Goal: Information Seeking & Learning: Check status

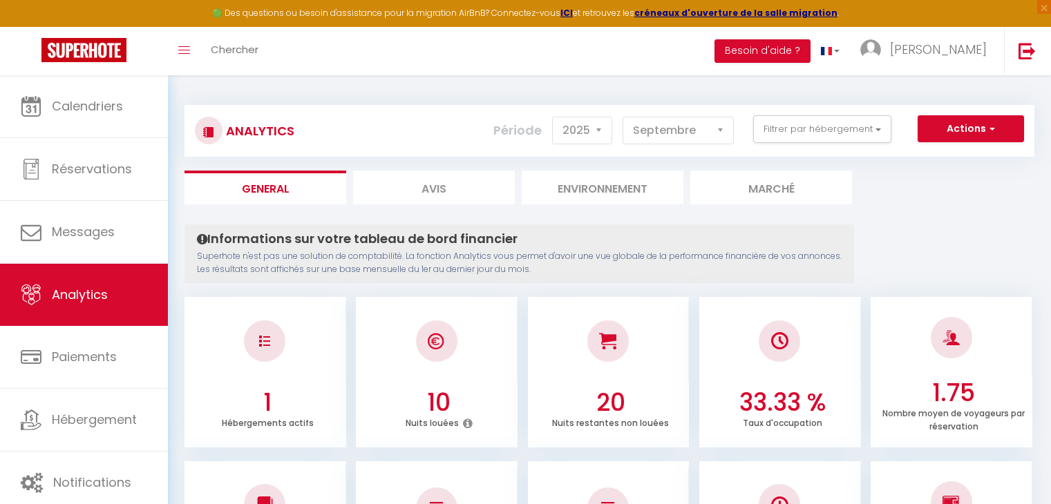
select select "2025"
select select "9"
click at [815, 117] on button "Filtrer par hébergement" at bounding box center [822, 129] width 138 height 28
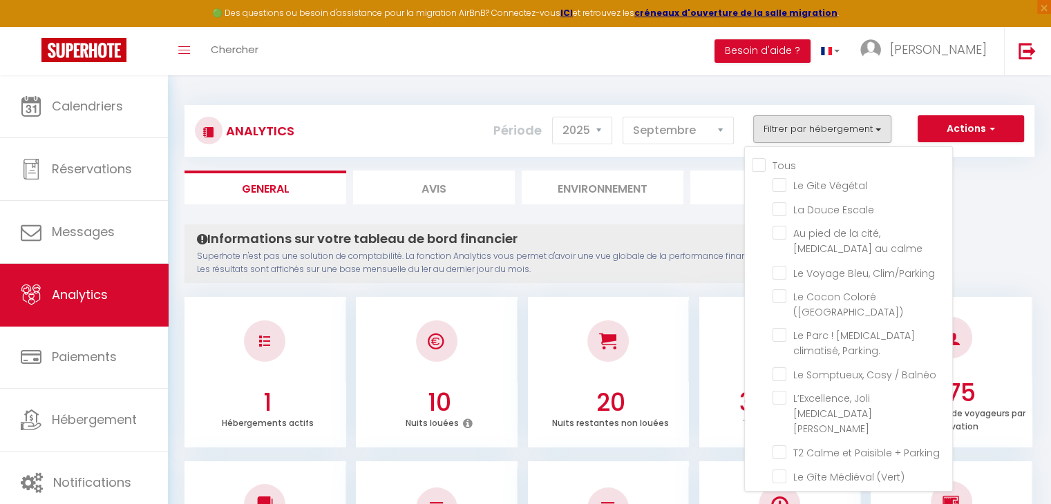
click at [763, 161] on input "Tous" at bounding box center [851, 164] width 200 height 14
checkbox input "true"
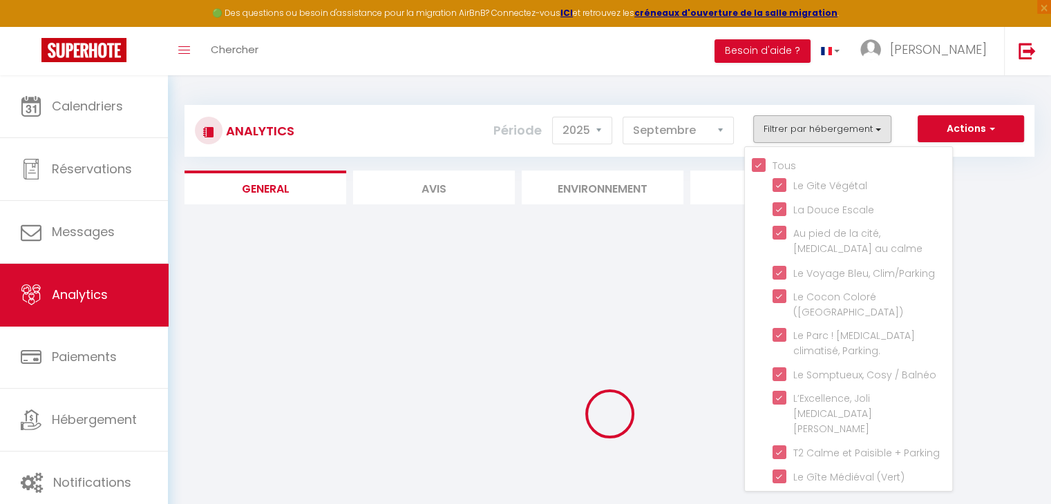
checkbox Végétal "true"
checkbox Escale "true"
checkbox calme "true"
checkbox Clim\/Parking "true"
checkbox \(Verdun\) "true"
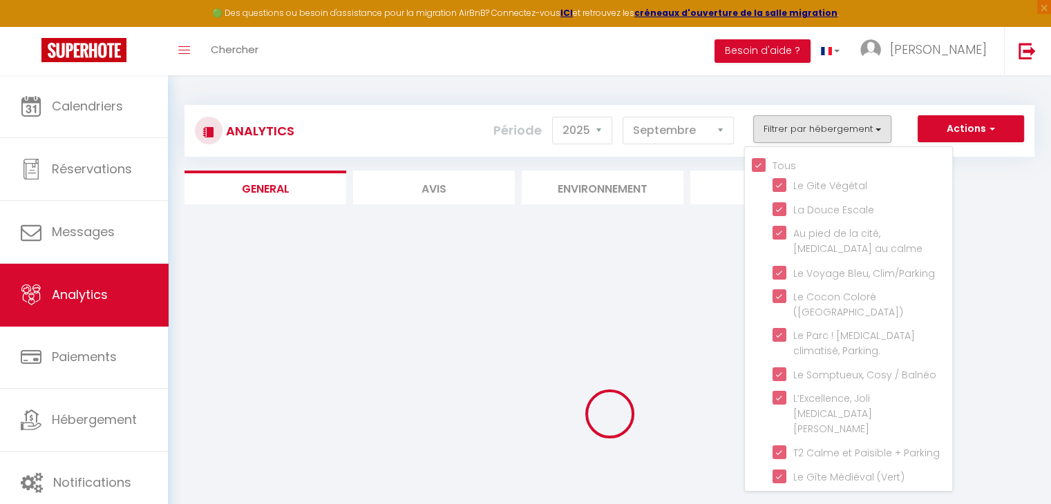
checkbox Parking\ "true"
checkbox Balnéo "true"
checkbox Bourgeois "true"
checkbox Parking "true"
checkbox \(Vert\) "true"
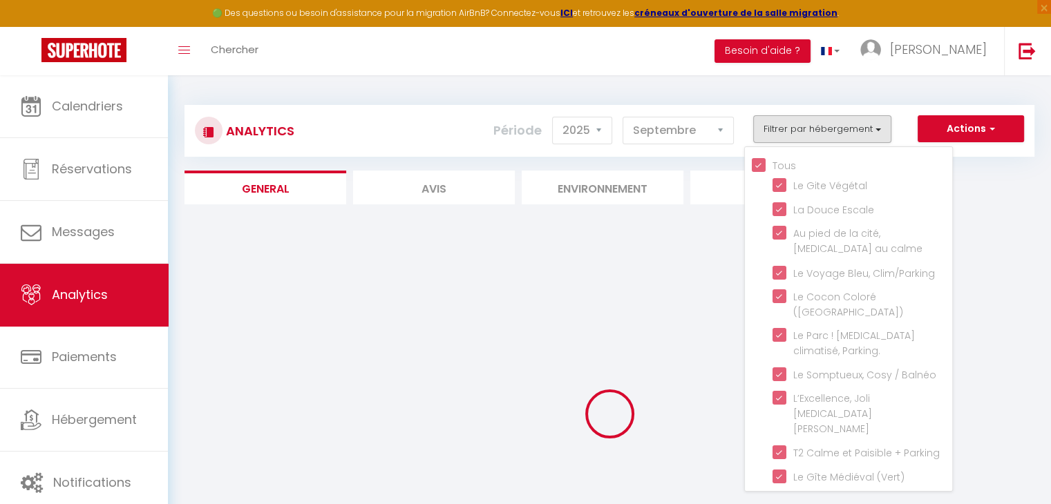
checkbox \(bleu\) "true"
checkbox Brams "true"
checkbox T2 "true"
checkbox \! "true"
checkbox rouge\) "true"
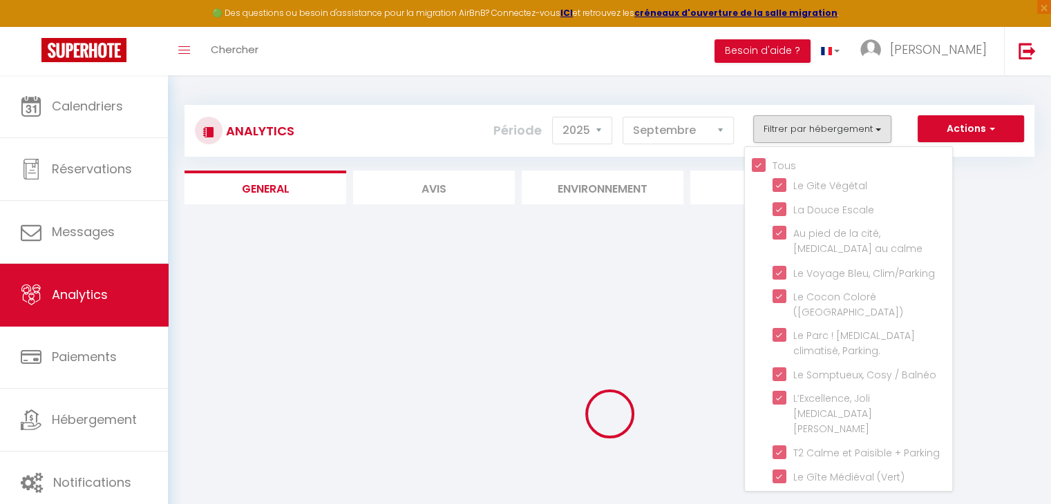
checkbox Netflix "true"
checkbox piscine "true"
checkbox Tomey "true"
checkbox \(voltaire\) "true"
checkbox Netflix "true"
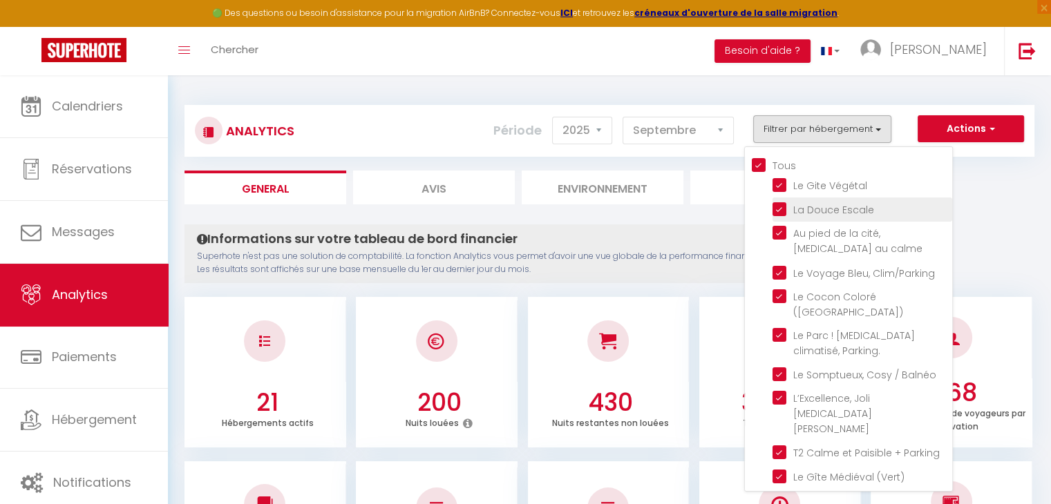
click at [778, 205] on Escale "checkbox" at bounding box center [862, 209] width 180 height 14
checkbox Escale "false"
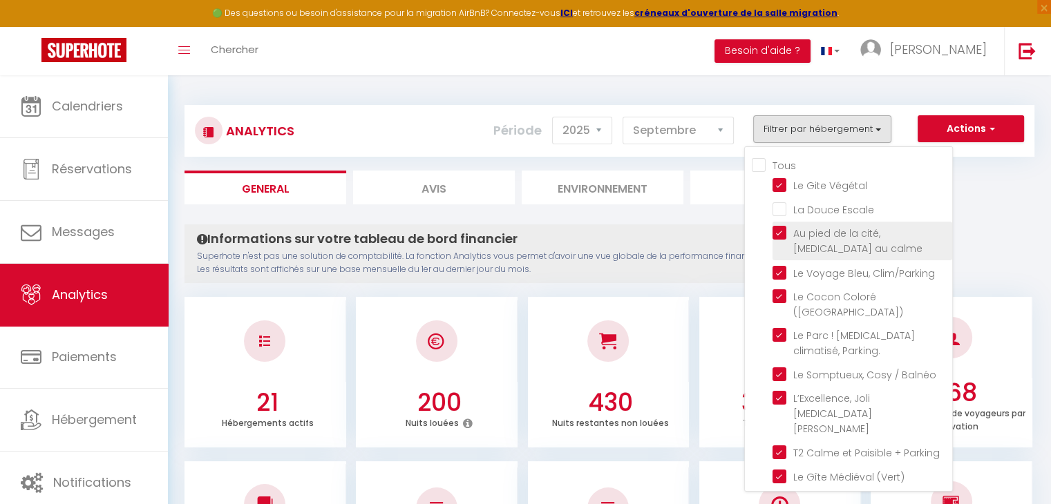
checkbox input "false"
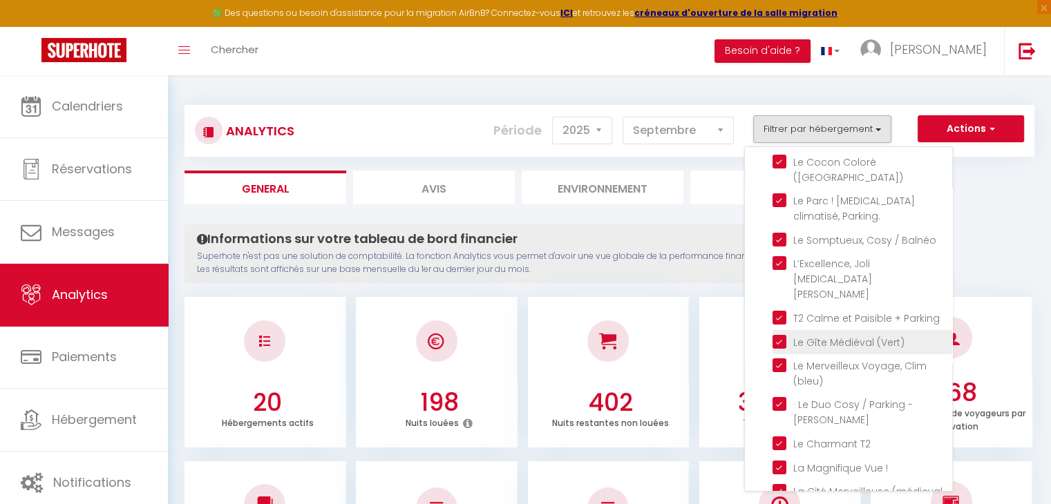
scroll to position [138, 0]
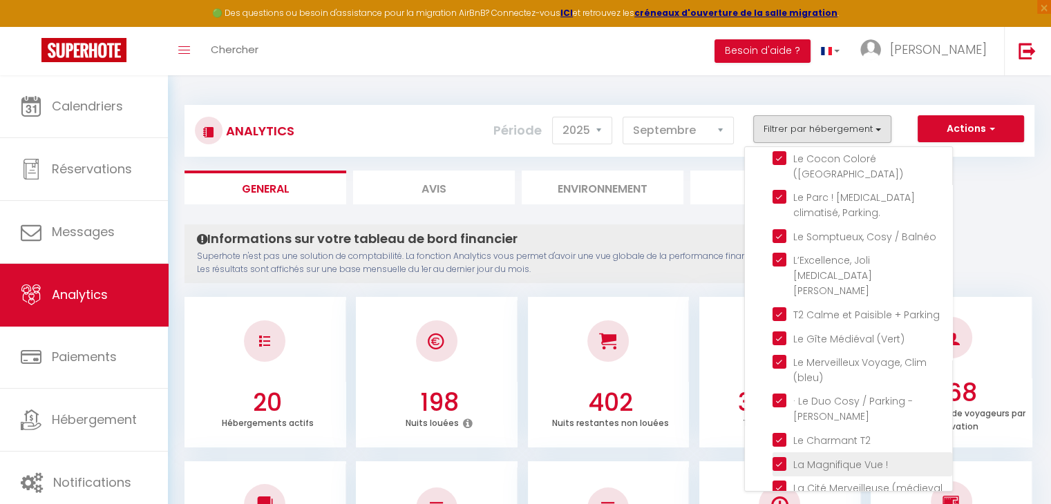
click at [782, 457] on \! "checkbox" at bounding box center [862, 464] width 180 height 14
checkbox \! "false"
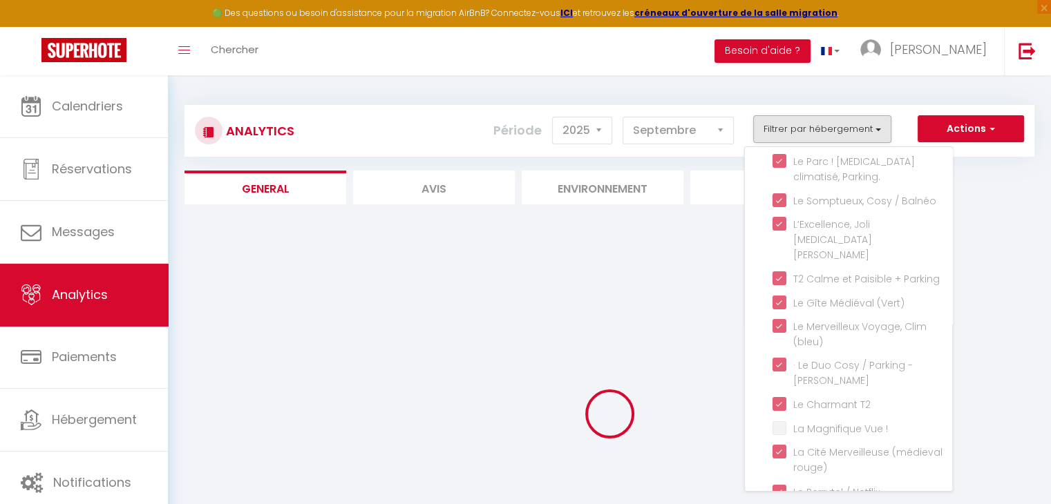
scroll to position [250, 0]
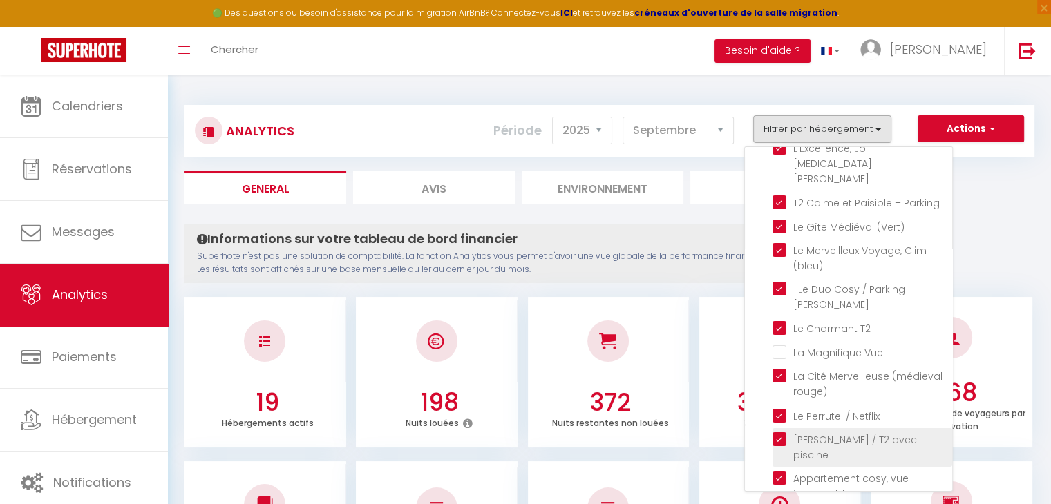
click at [784, 432] on piscine "checkbox" at bounding box center [862, 439] width 180 height 14
checkbox piscine "false"
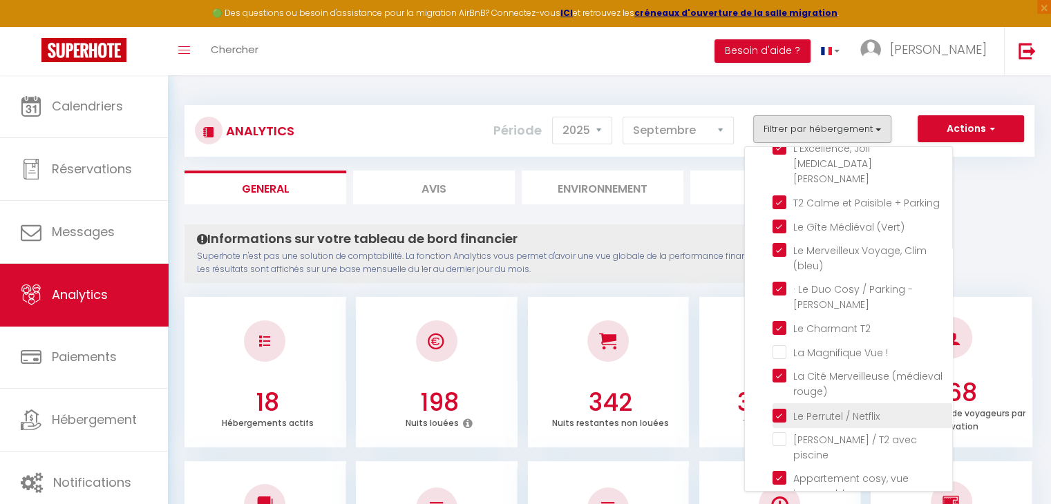
click at [779, 408] on Netflix "checkbox" at bounding box center [862, 415] width 180 height 14
checkbox Netflix "false"
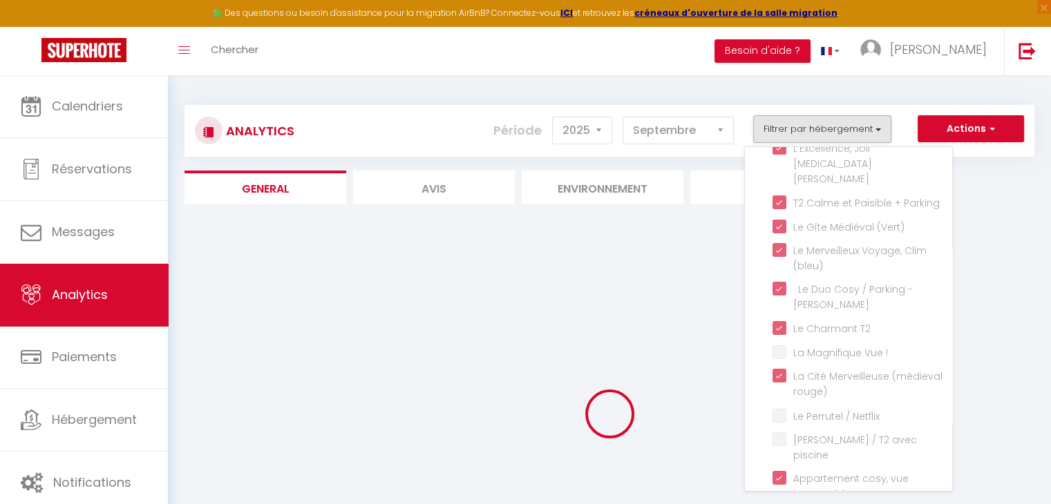
click at [492, 48] on div "Toggle menubar Chercher BUTTON Besoin d'aide ? [PERSON_NAME] Équipe" at bounding box center [570, 51] width 940 height 48
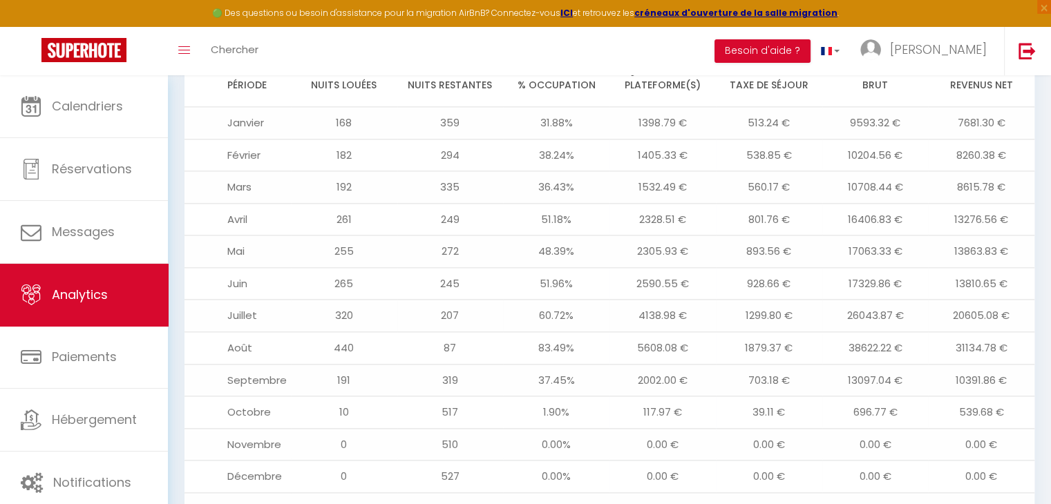
scroll to position [1638, 0]
